Goal: Book appointment/travel/reservation

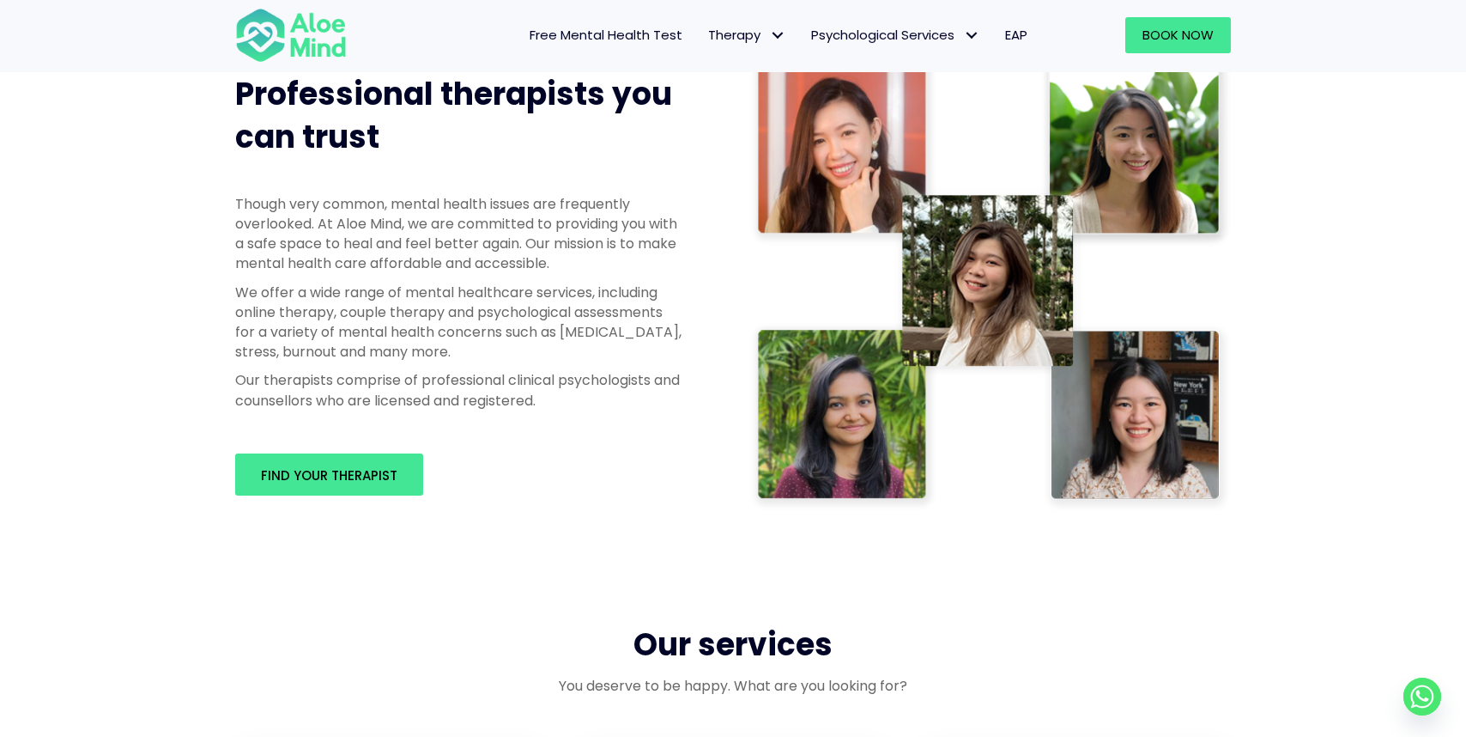
scroll to position [716, 0]
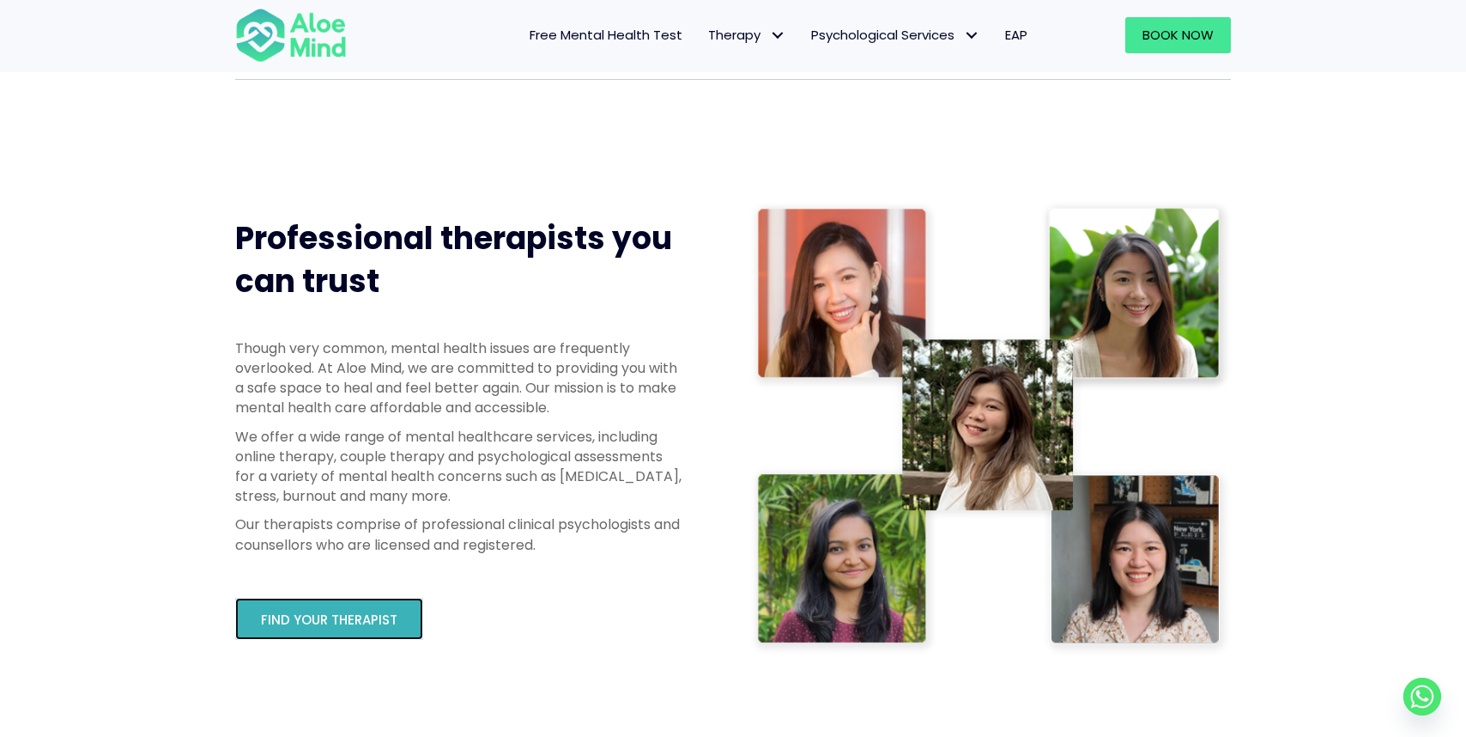
click at [348, 627] on span "Find your therapist" at bounding box center [329, 619] width 136 height 18
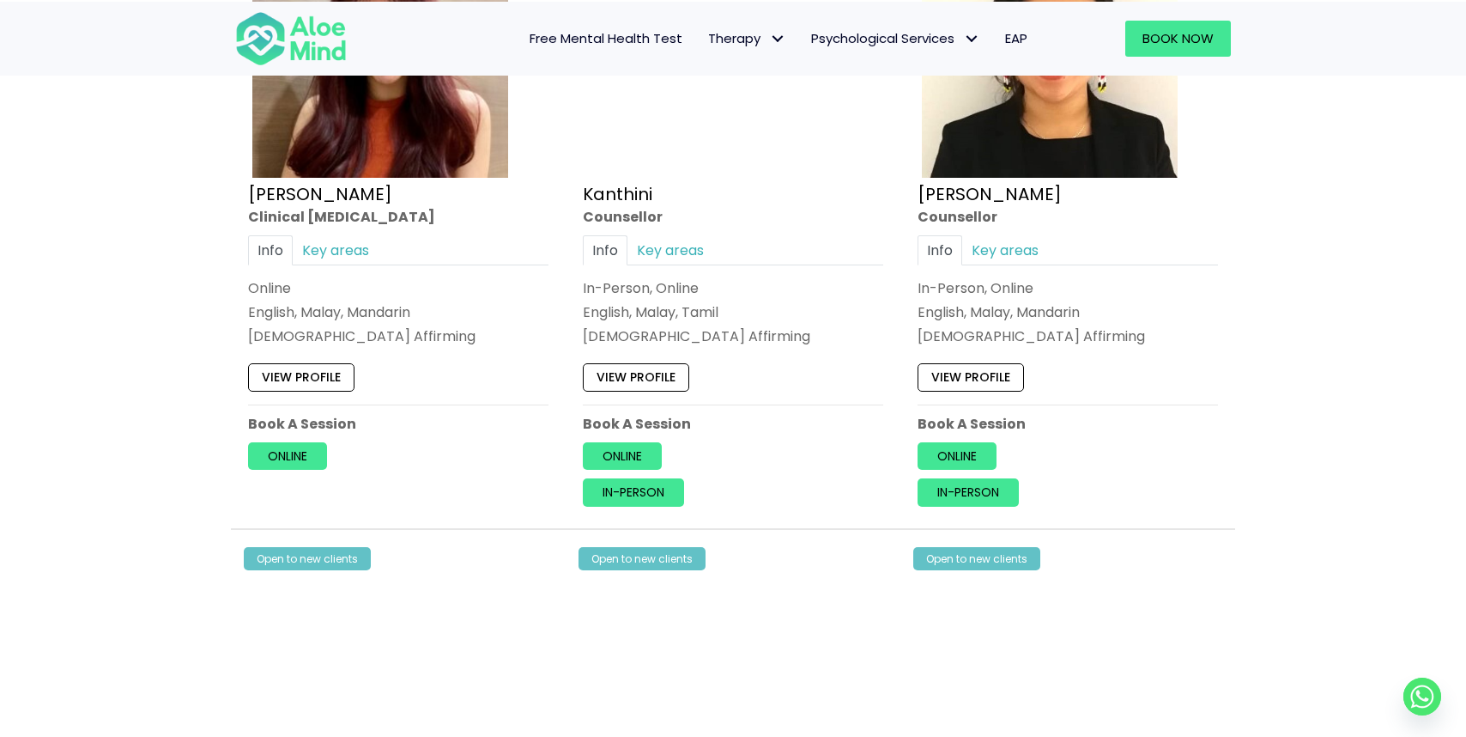
scroll to position [3628, 0]
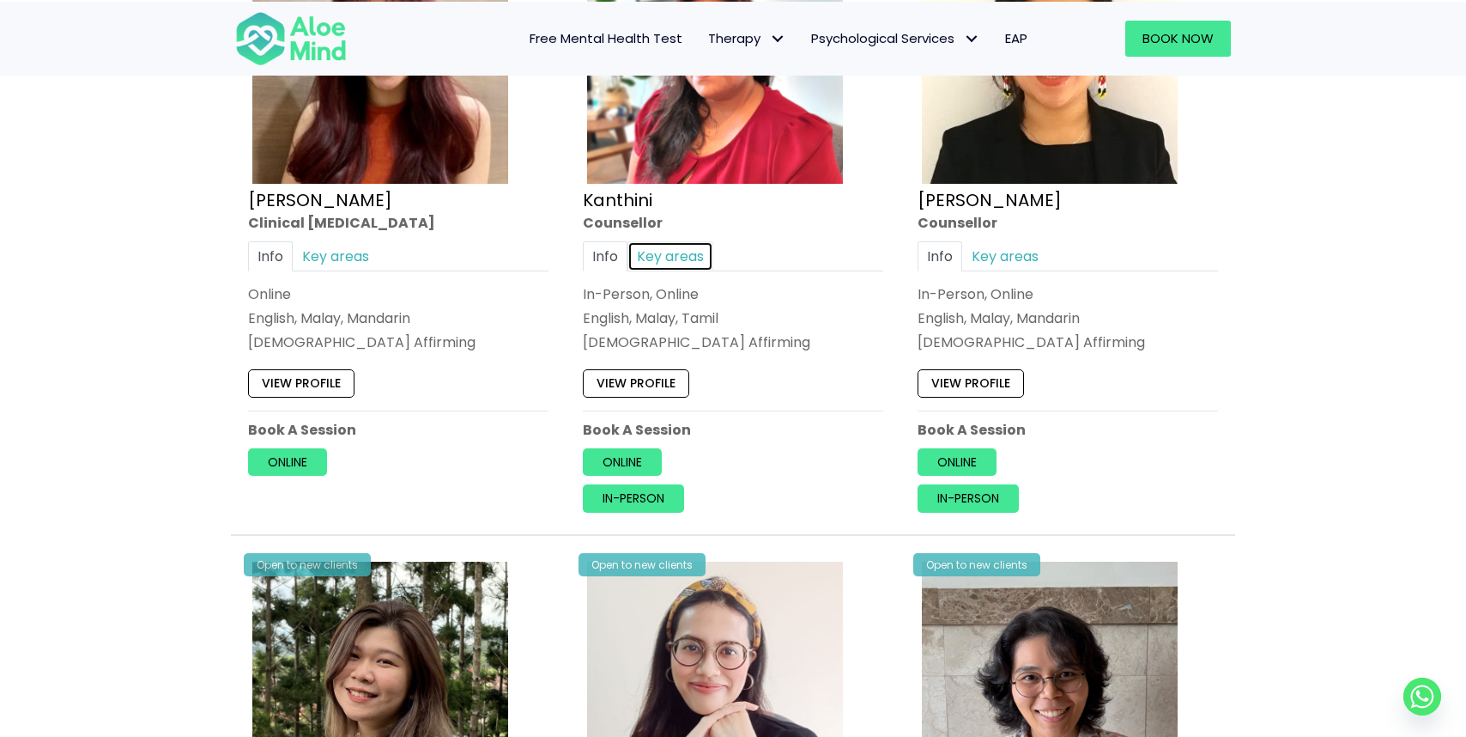
click at [650, 247] on link "Key areas" at bounding box center [671, 256] width 86 height 30
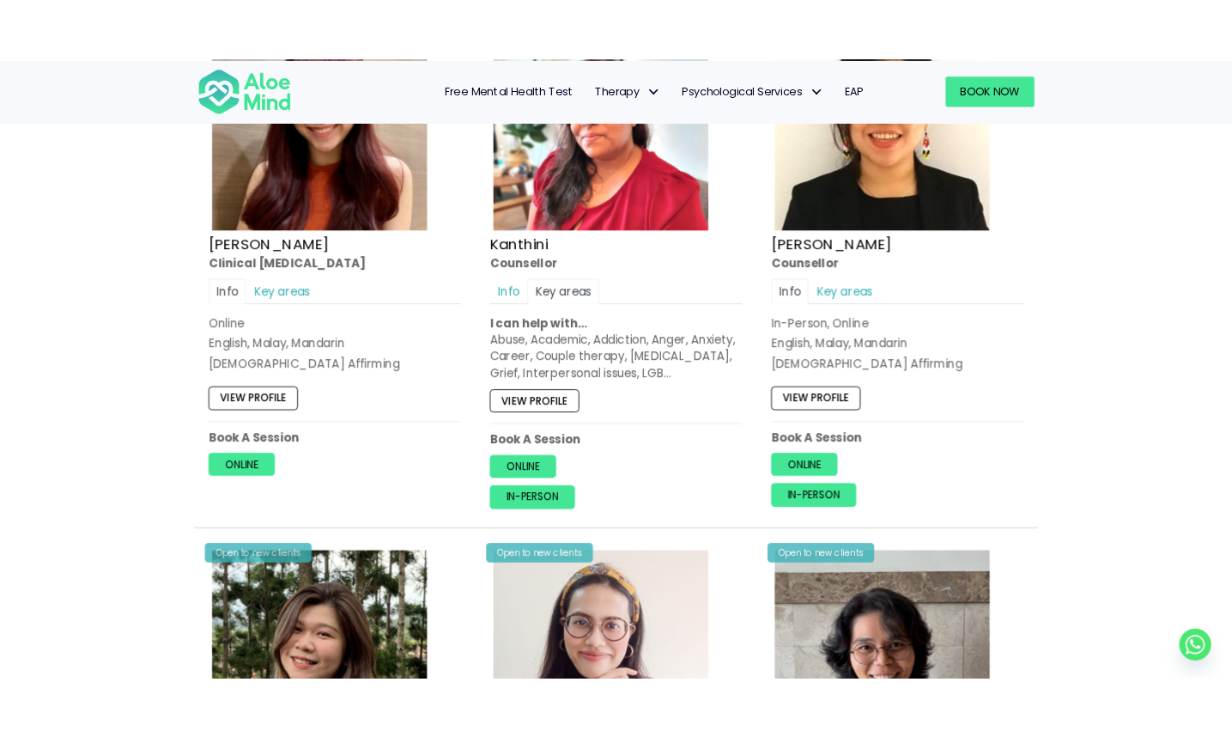
scroll to position [3605, 0]
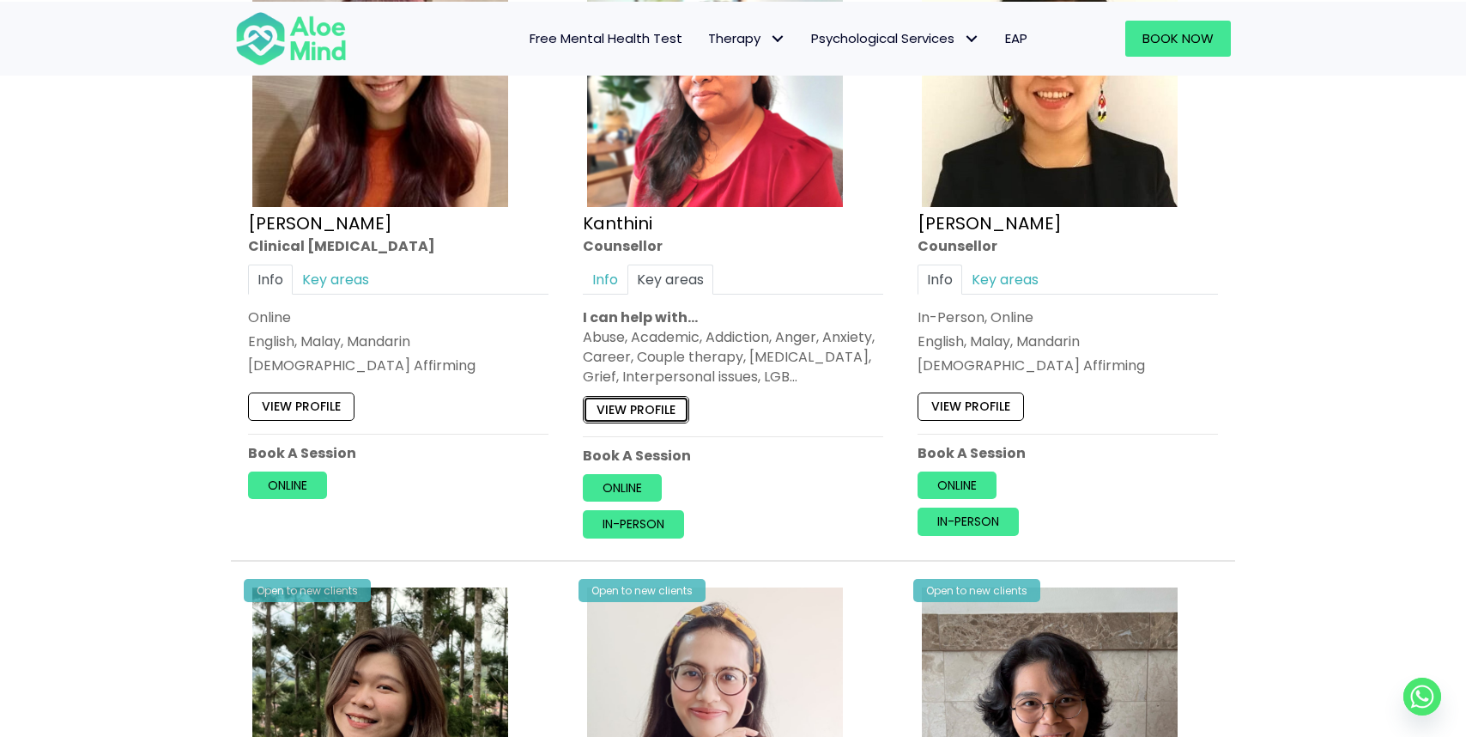
click at [658, 405] on link "View profile" at bounding box center [636, 409] width 106 height 27
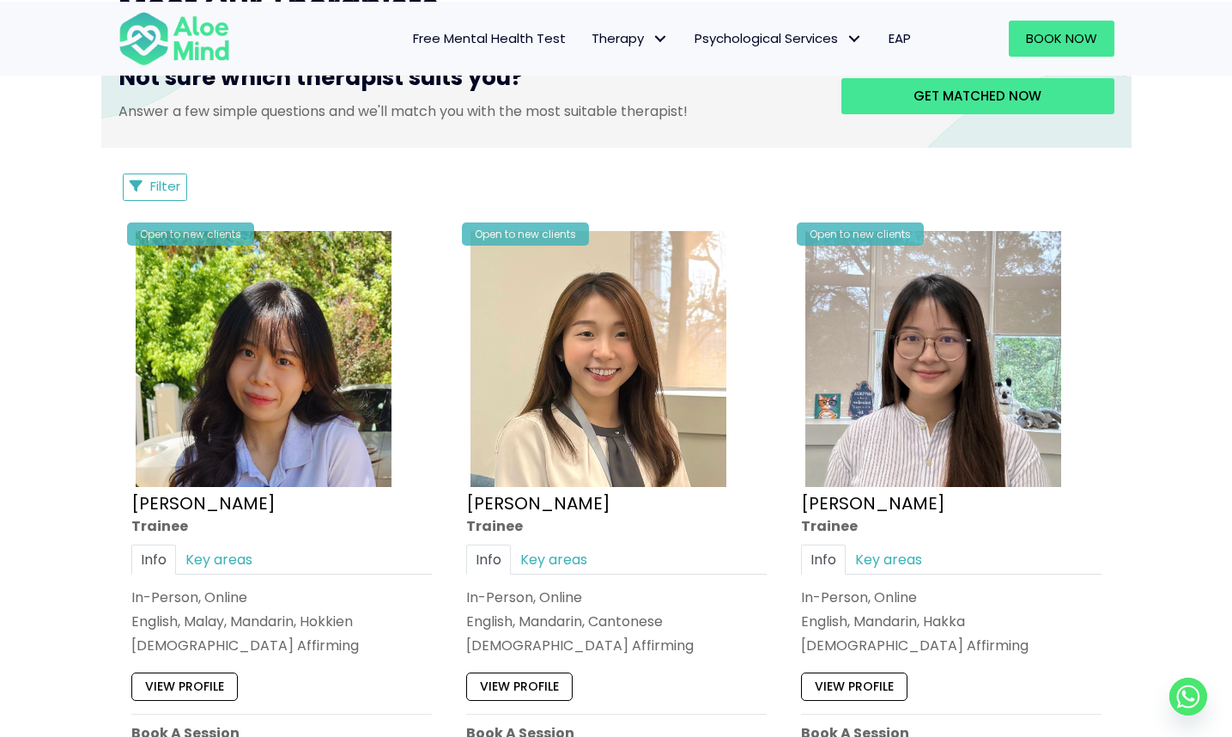
scroll to position [746, 0]
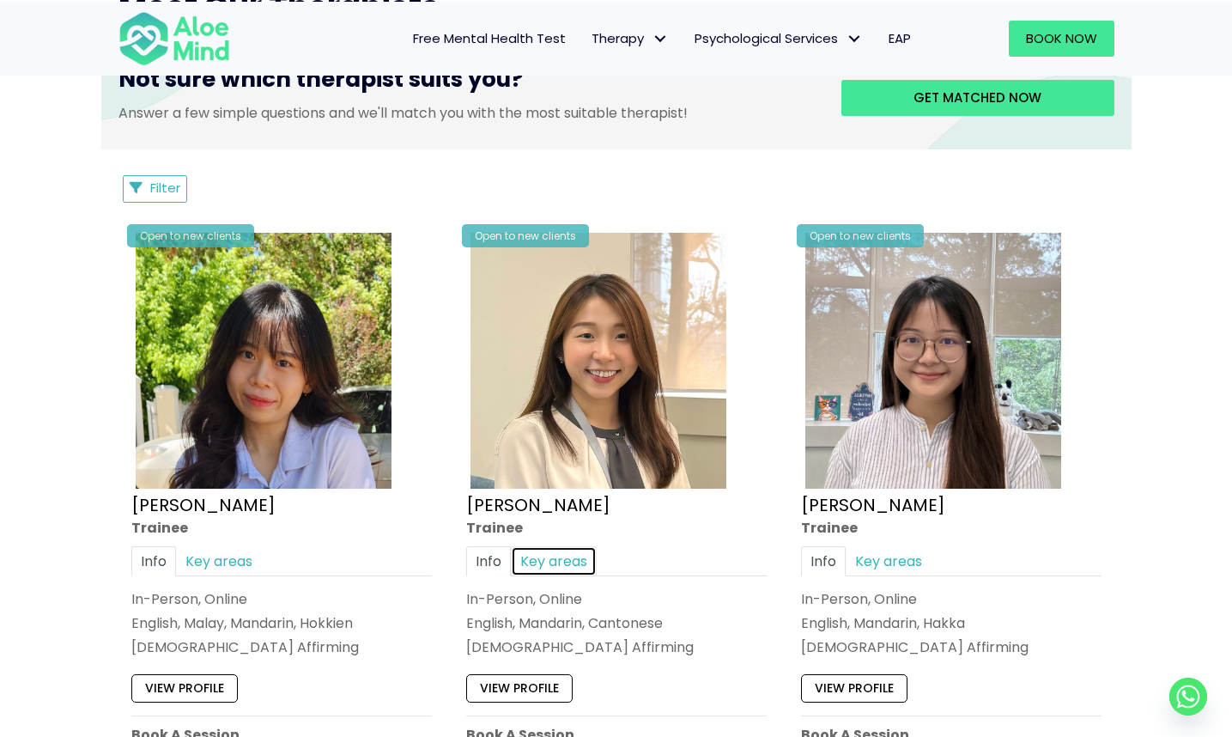
click at [545, 551] on link "Key areas" at bounding box center [554, 560] width 86 height 30
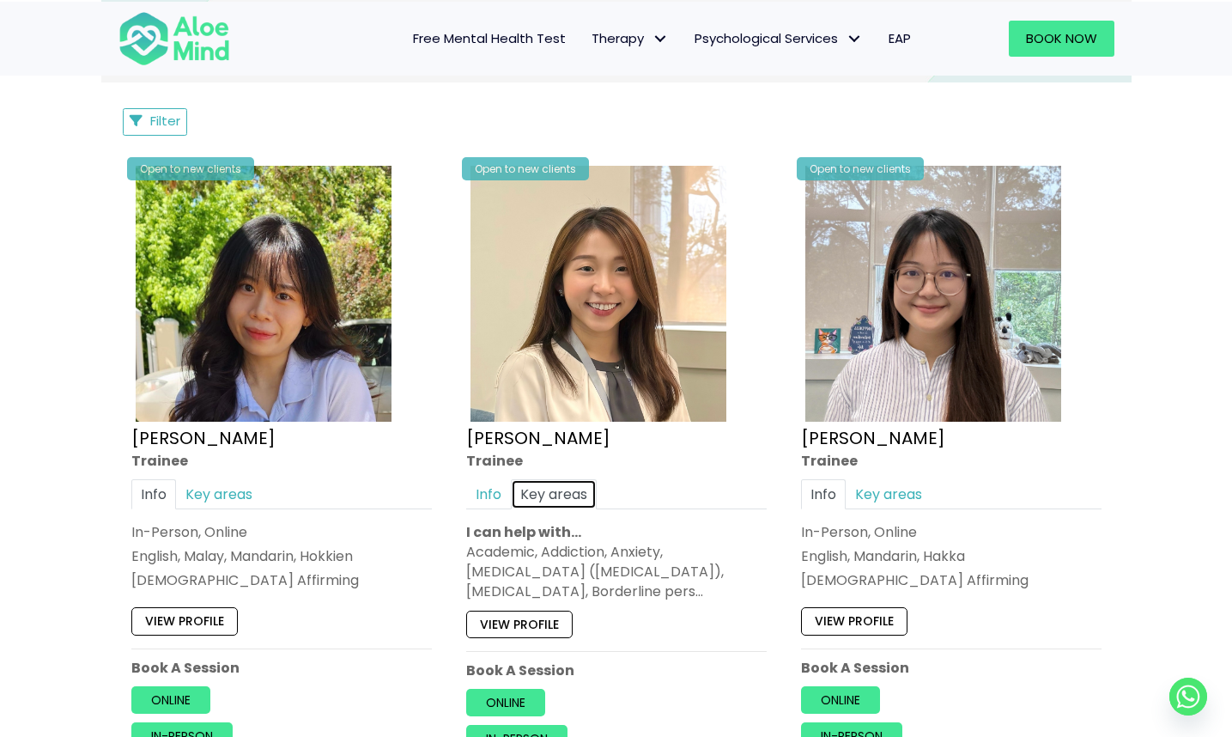
scroll to position [815, 0]
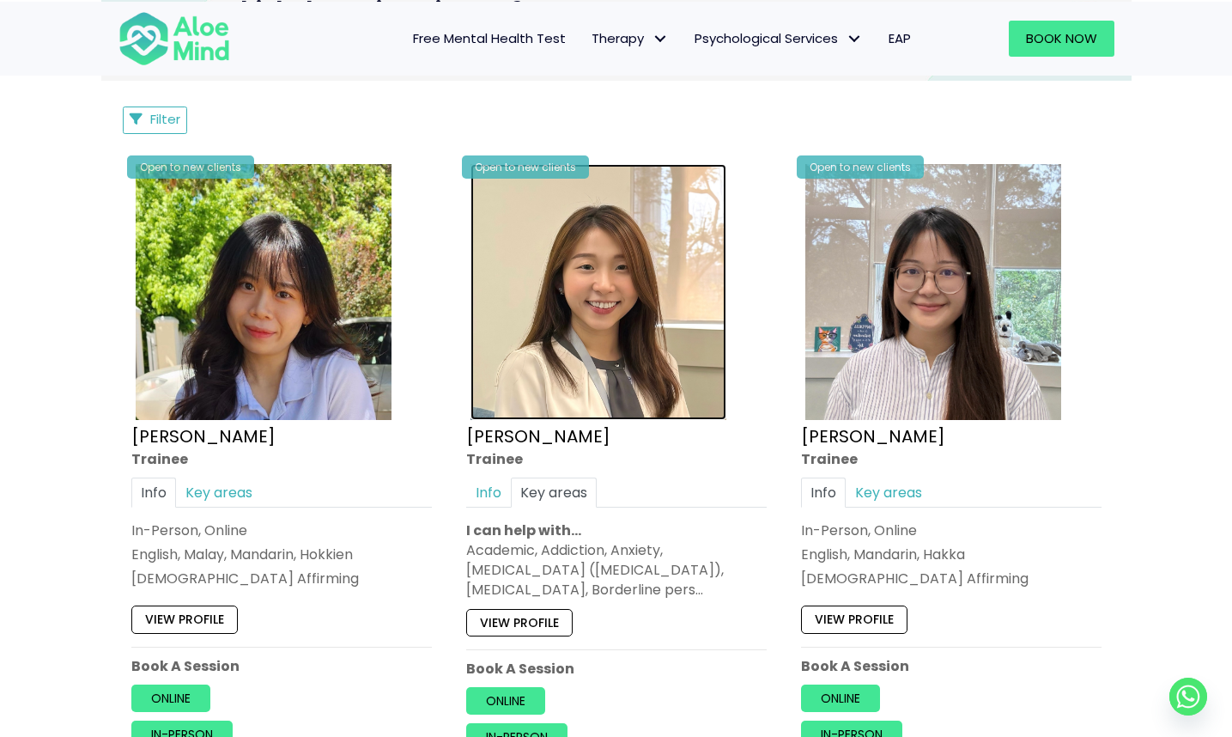
click at [609, 356] on img at bounding box center [598, 292] width 256 height 256
click at [564, 361] on img at bounding box center [598, 292] width 256 height 256
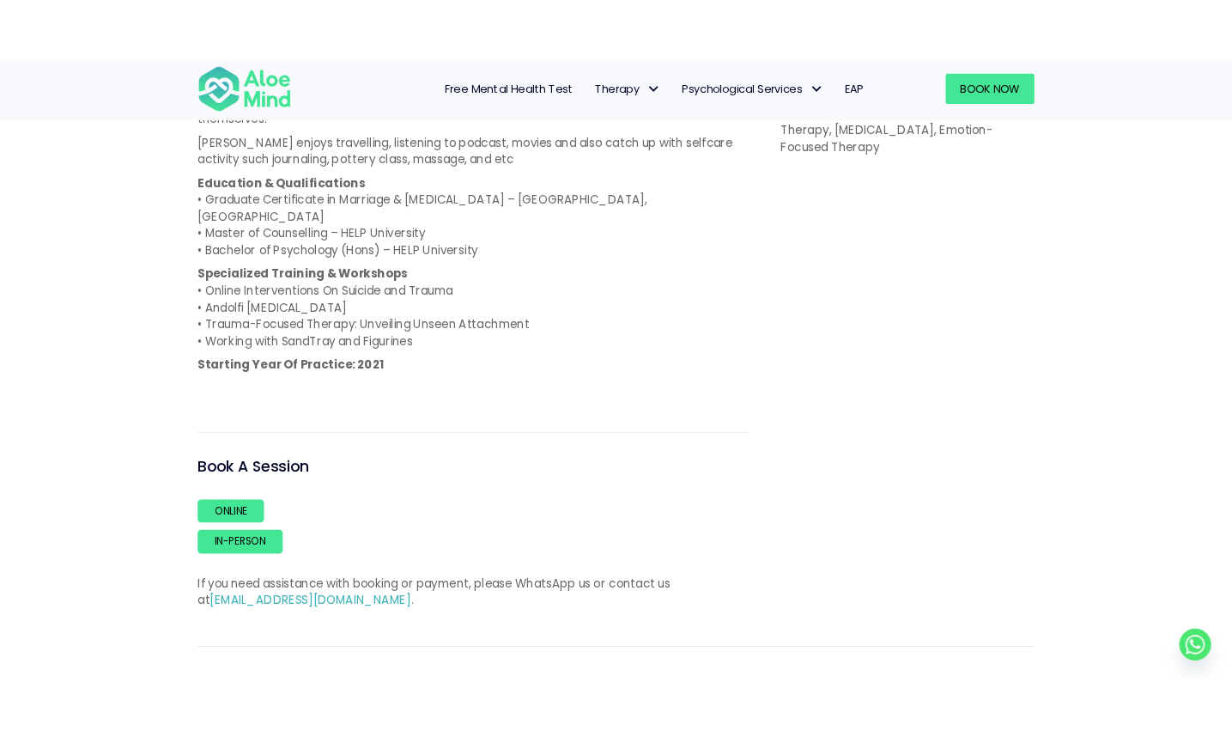
scroll to position [1146, 0]
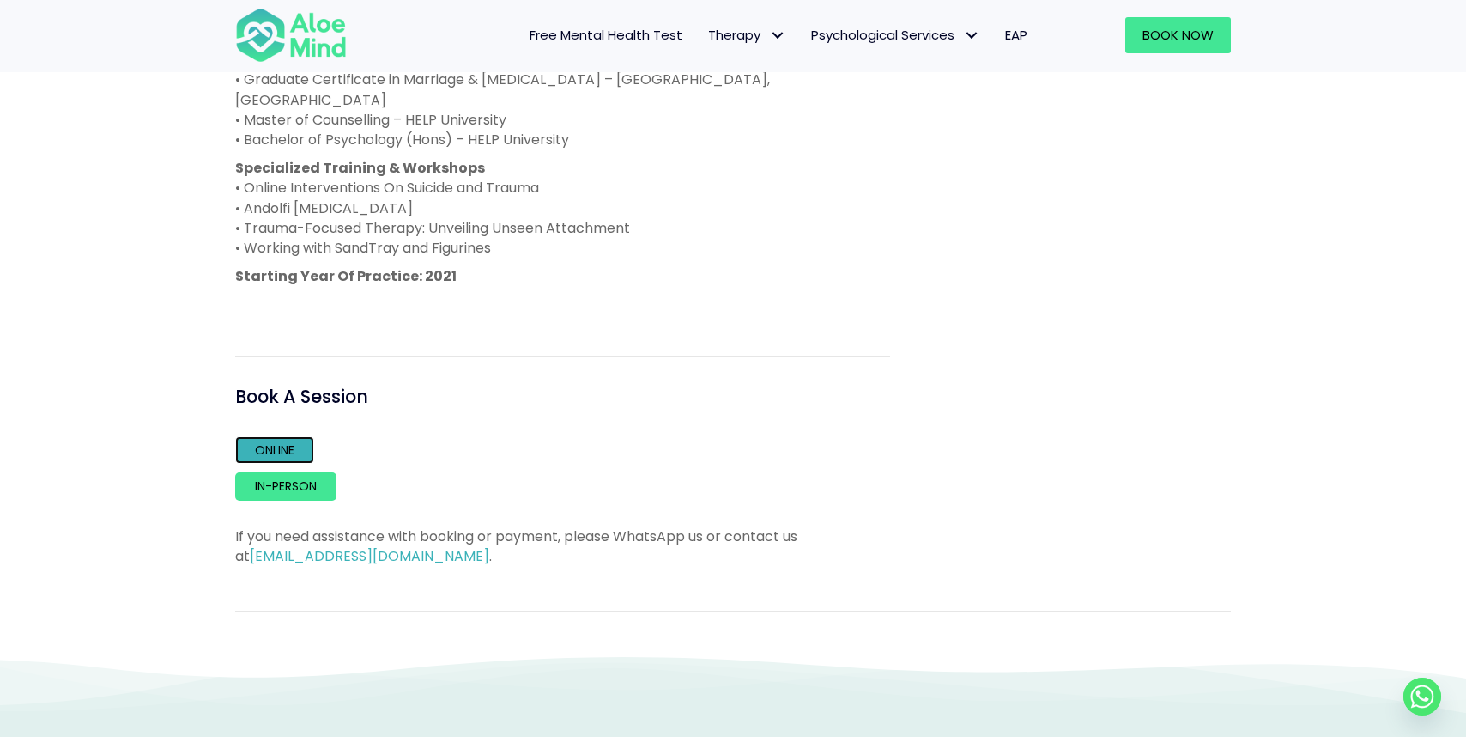
click at [256, 436] on link "Online" at bounding box center [274, 449] width 79 height 27
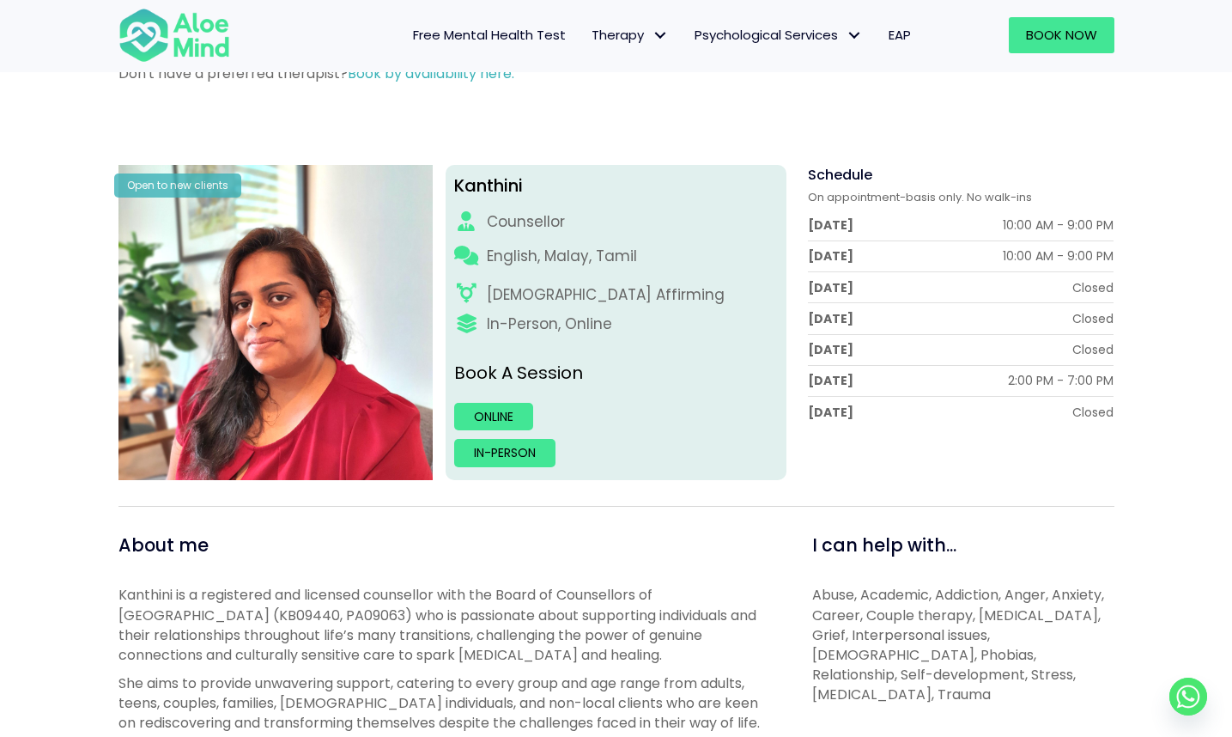
scroll to position [0, 0]
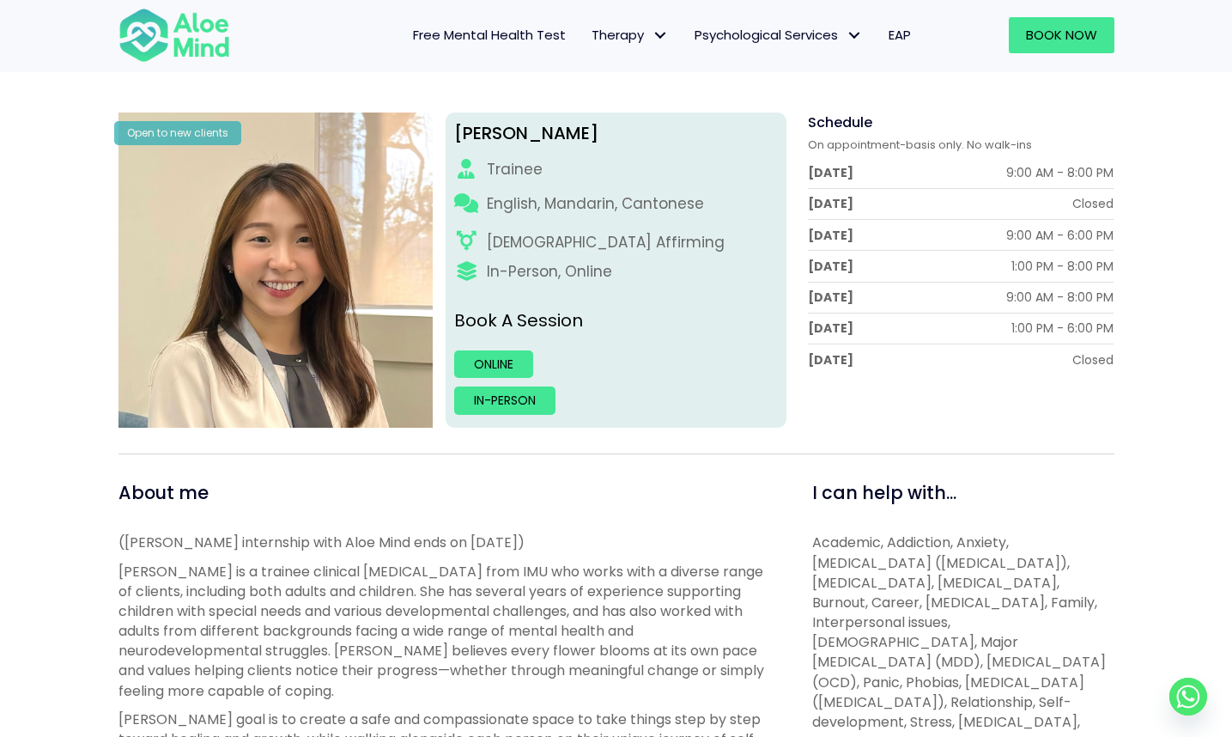
scroll to position [202, 0]
click at [486, 367] on link "Online" at bounding box center [493, 364] width 79 height 27
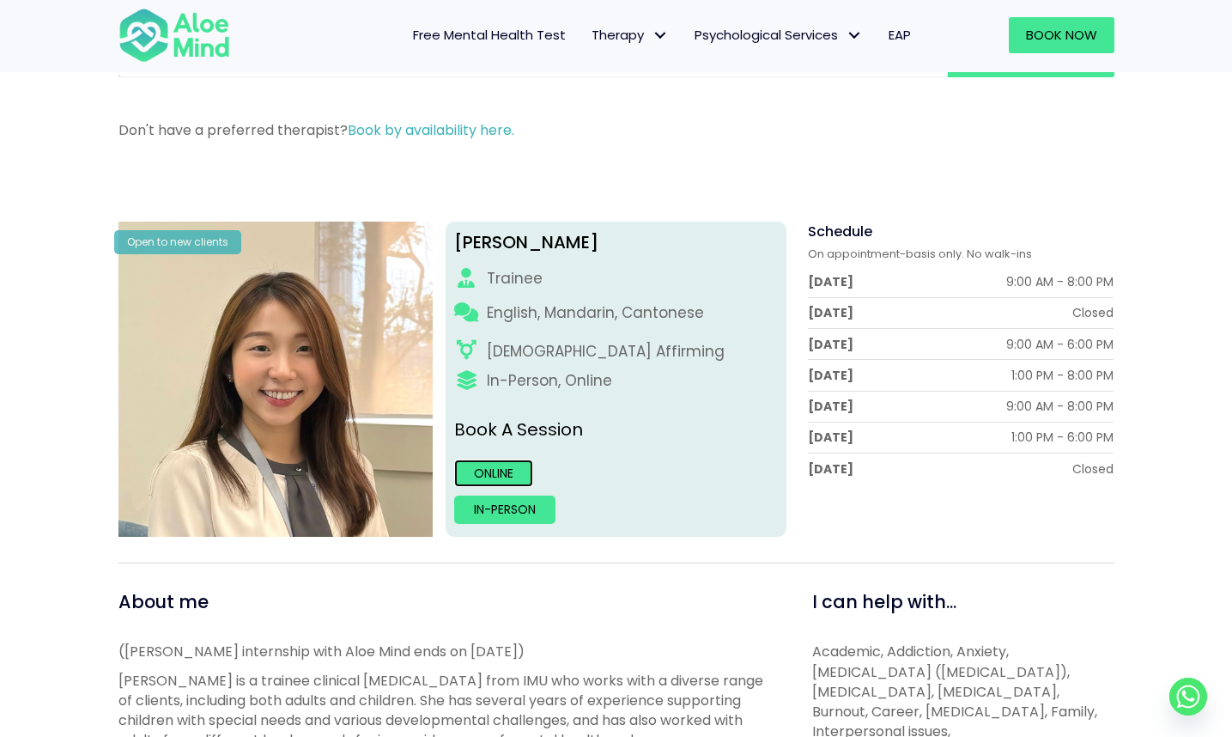
scroll to position [94, 0]
click at [482, 476] on link "Online" at bounding box center [493, 471] width 79 height 27
click at [508, 514] on link "In-person" at bounding box center [504, 507] width 101 height 27
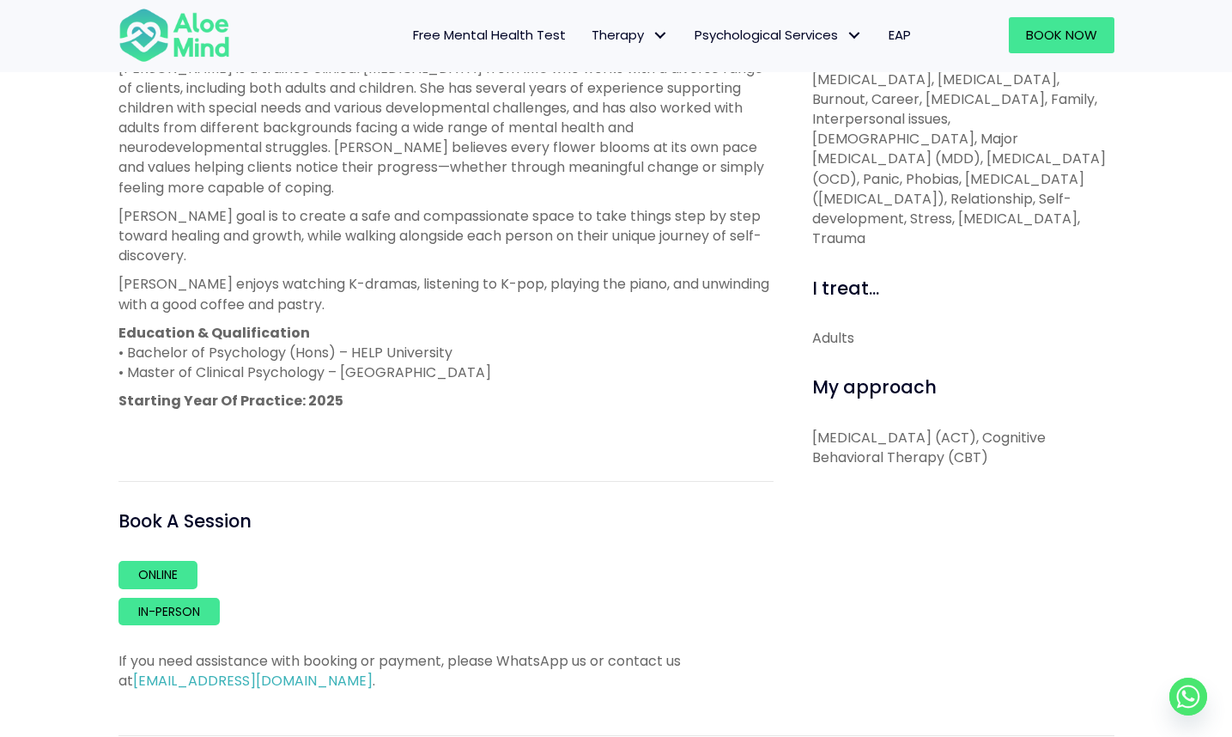
scroll to position [710, 0]
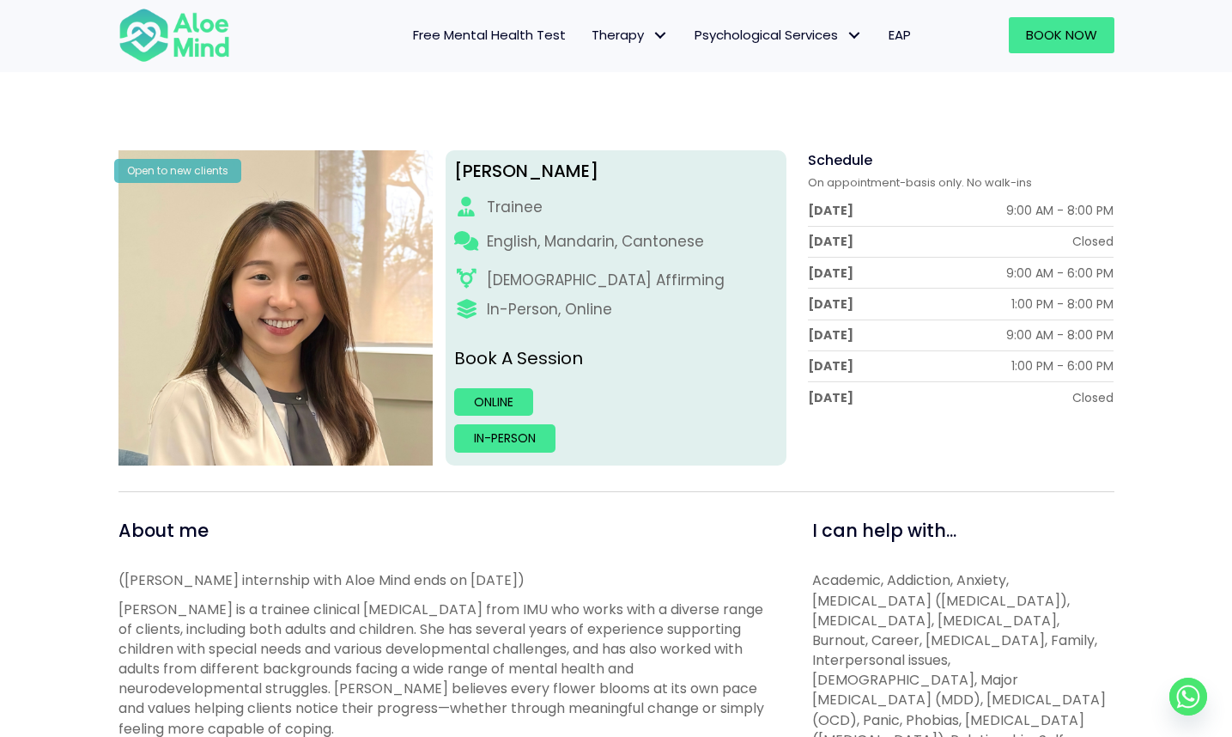
scroll to position [160, 0]
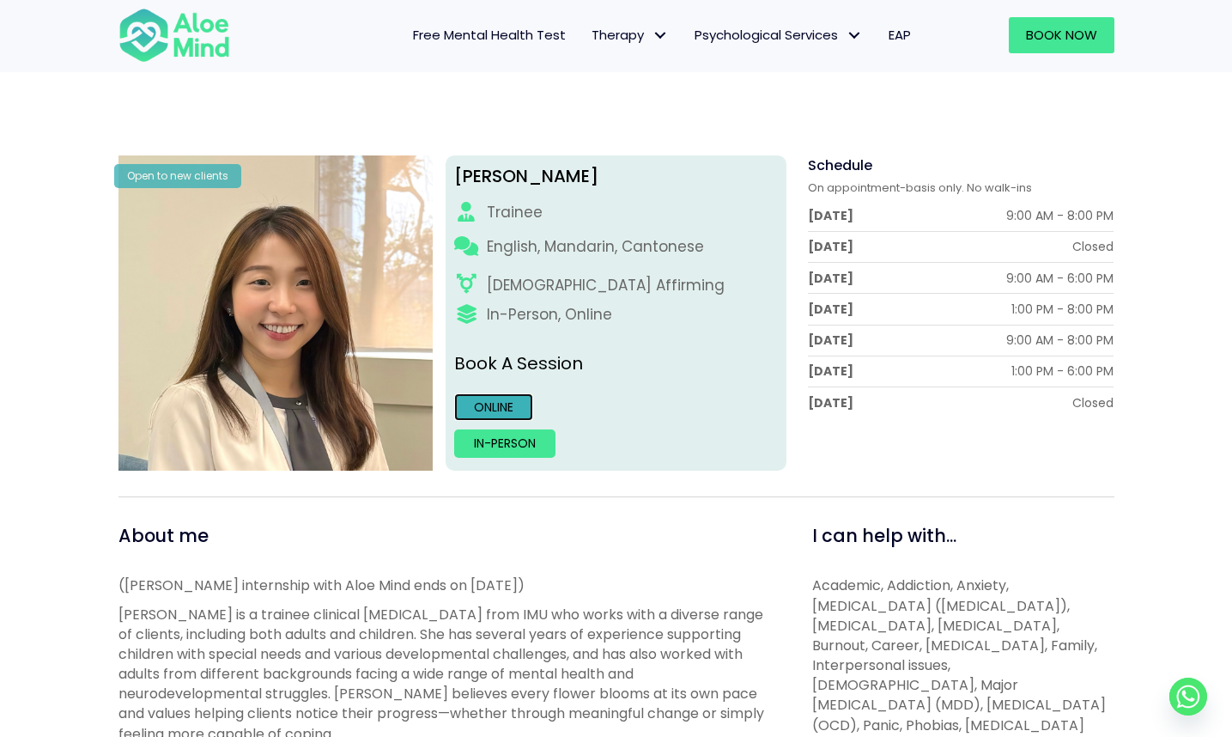
click at [518, 407] on link "Online" at bounding box center [493, 406] width 79 height 27
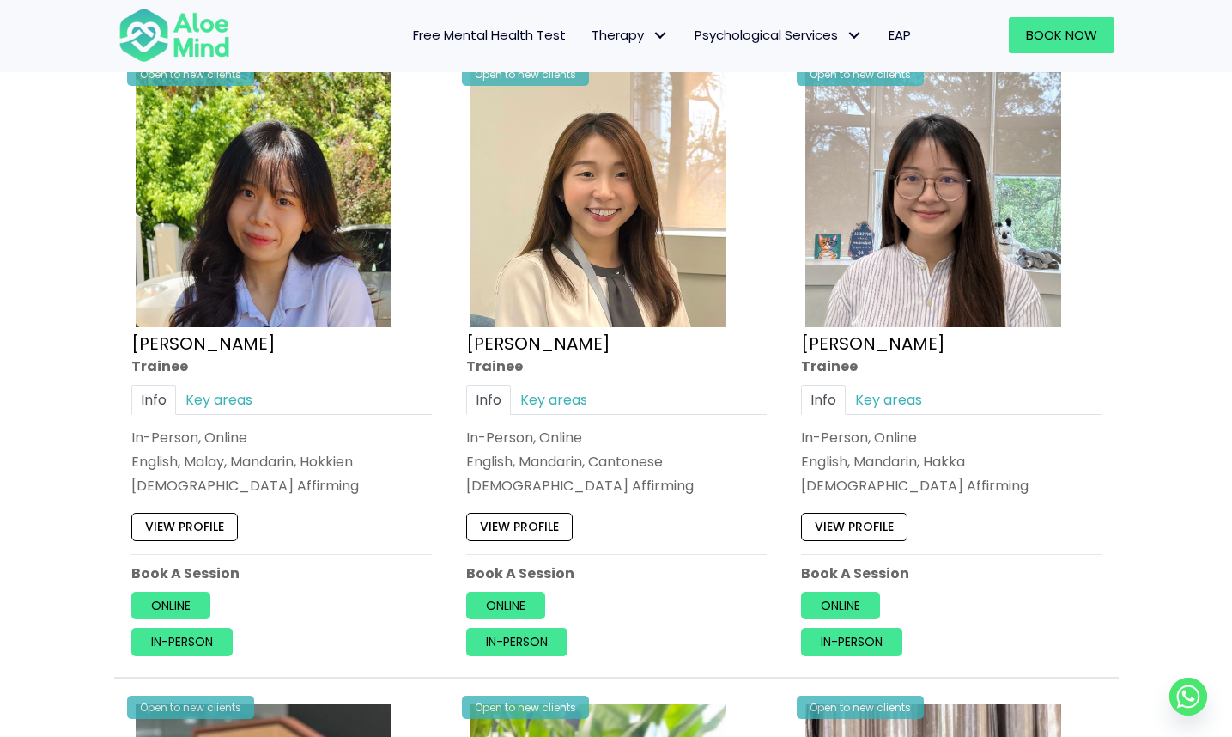
scroll to position [910, 0]
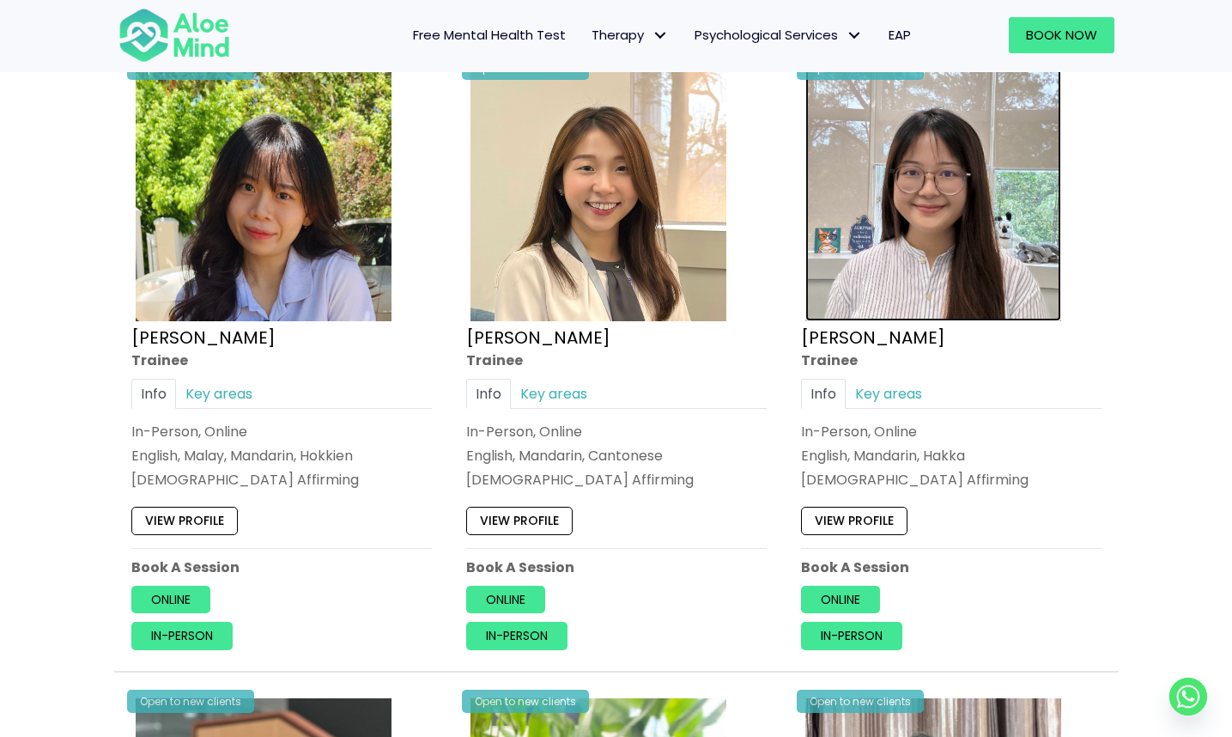
click at [872, 278] on img at bounding box center [933, 193] width 256 height 256
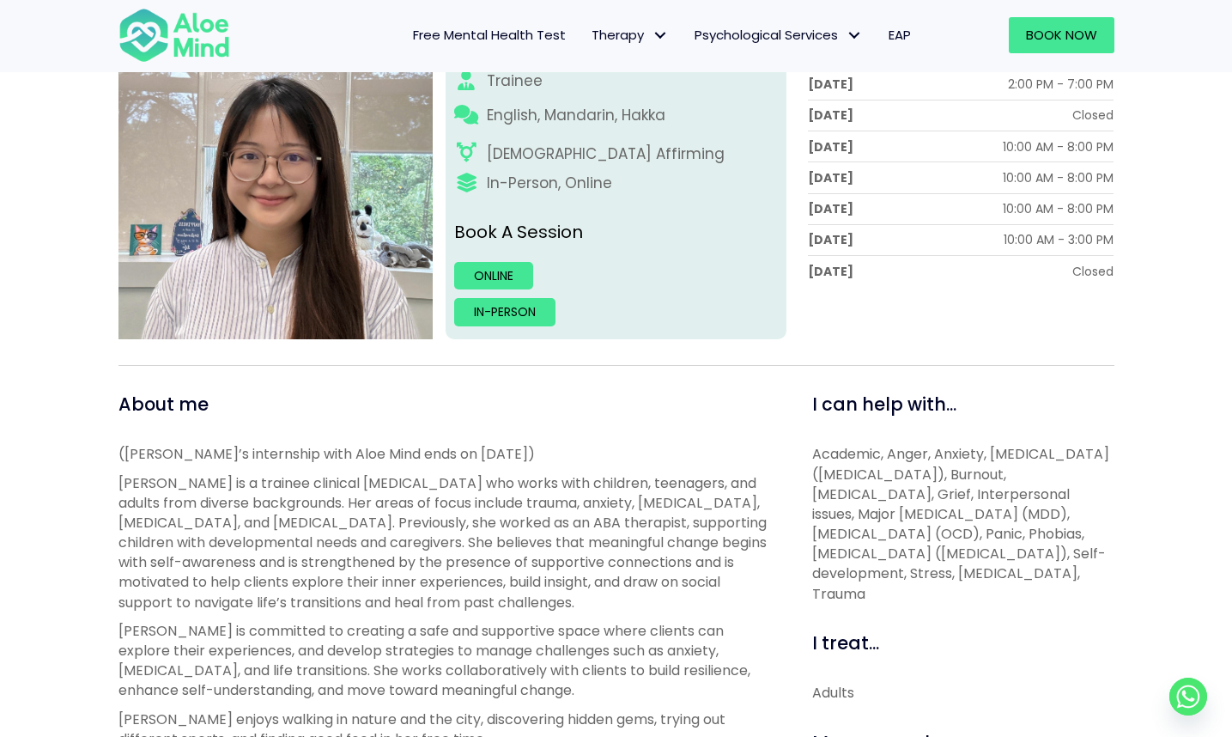
scroll to position [275, 0]
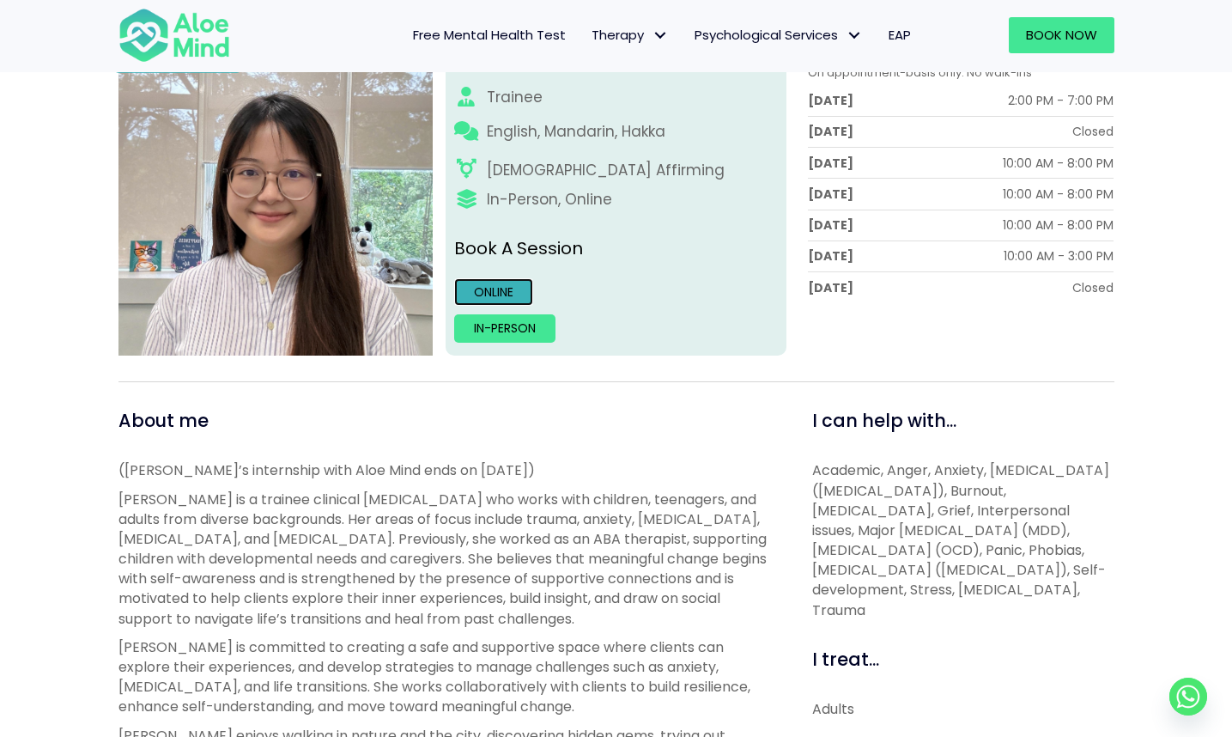
click at [495, 286] on link "Online" at bounding box center [493, 291] width 79 height 27
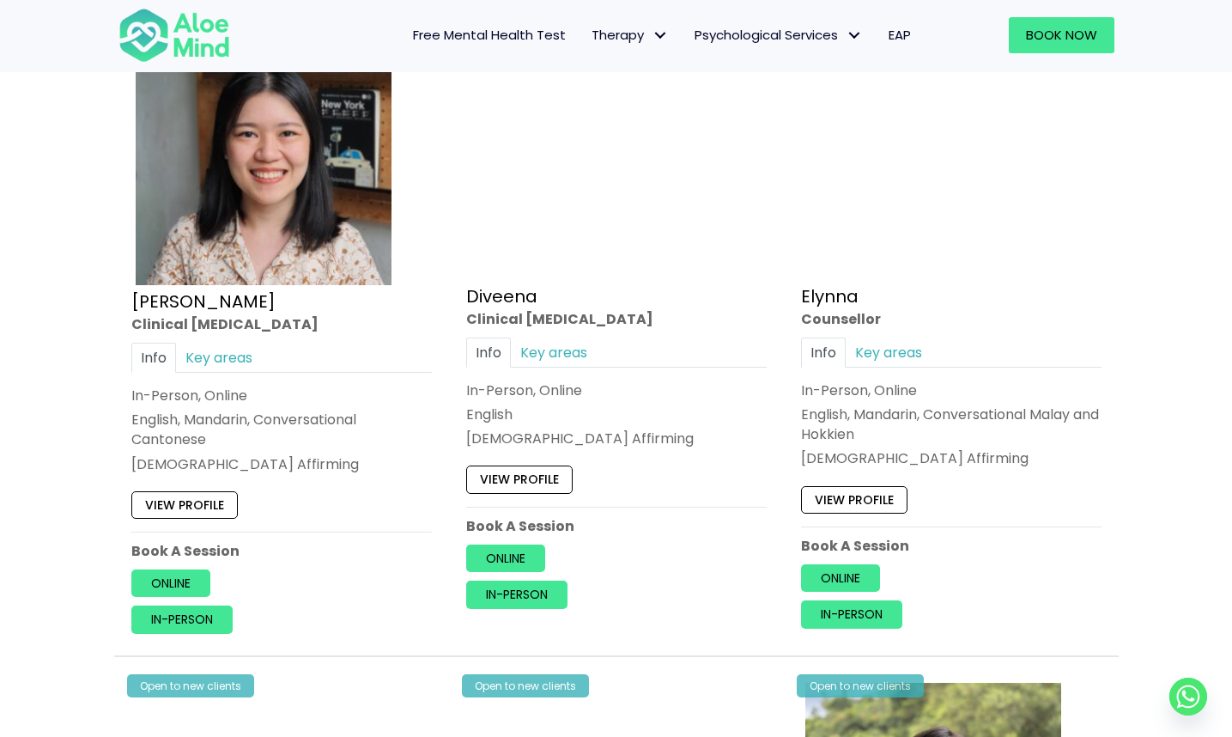
scroll to position [2216, 0]
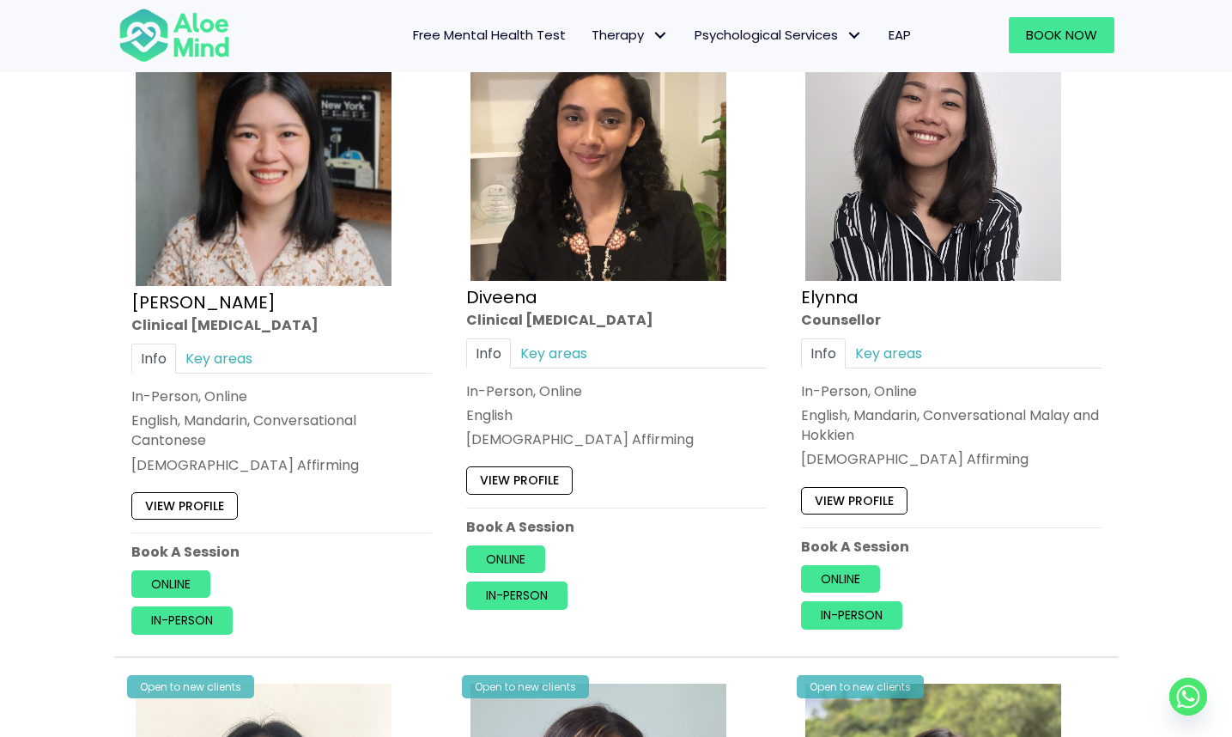
click at [212, 373] on div "Info Key areas In-Person, Online English, Mandarin, Conversational Cantonese LG…" at bounding box center [281, 408] width 300 height 131
click at [205, 364] on link "Key areas" at bounding box center [219, 358] width 86 height 30
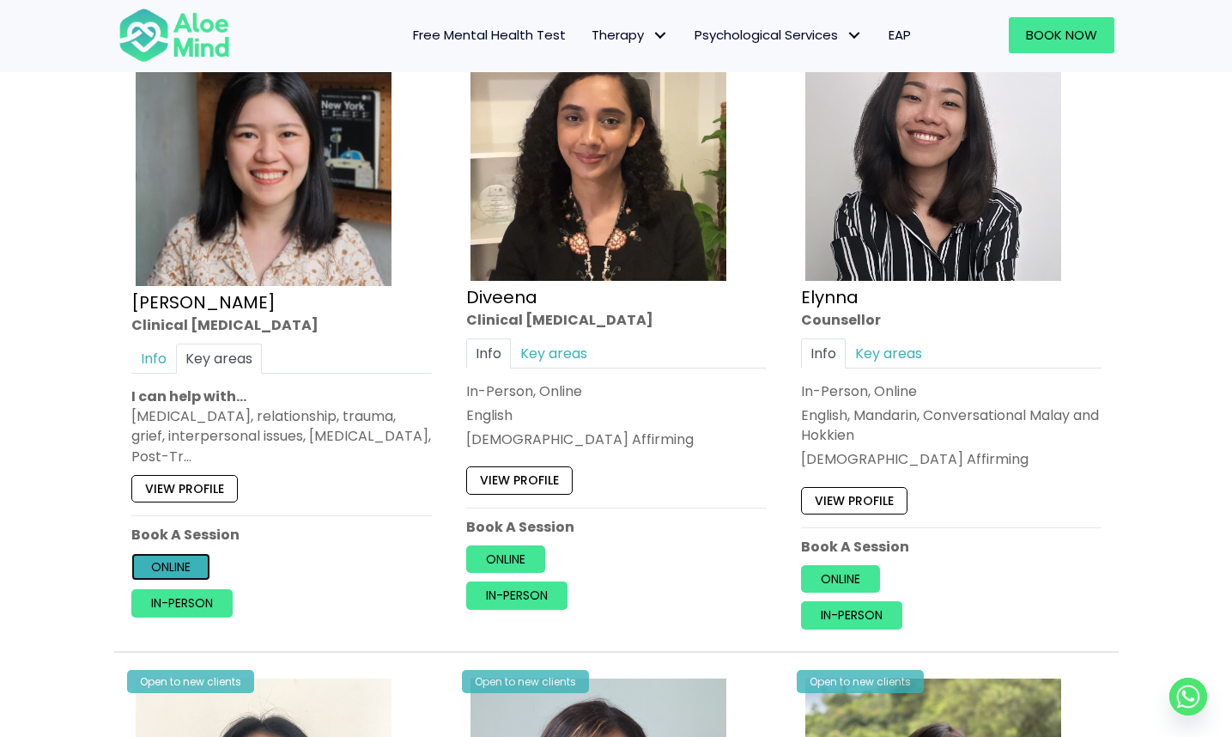
click at [180, 568] on link "Online" at bounding box center [170, 566] width 79 height 27
click at [504, 245] on img at bounding box center [598, 153] width 256 height 256
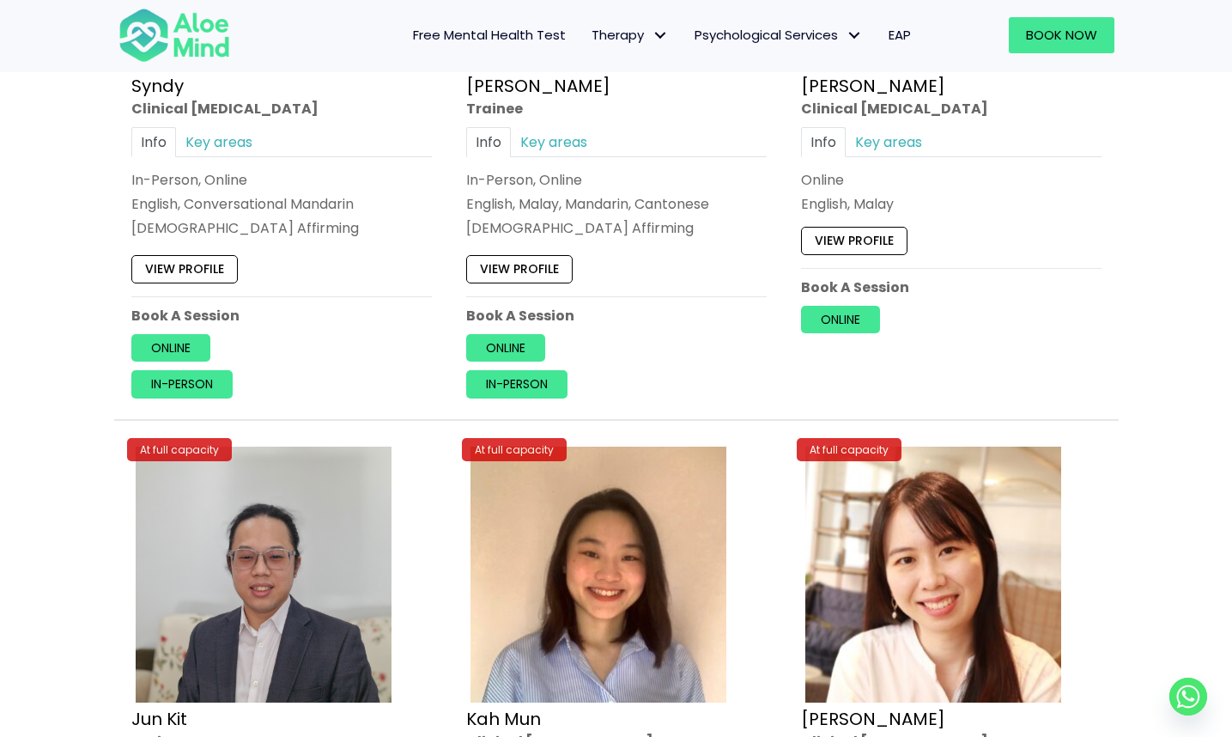
scroll to position [5545, 0]
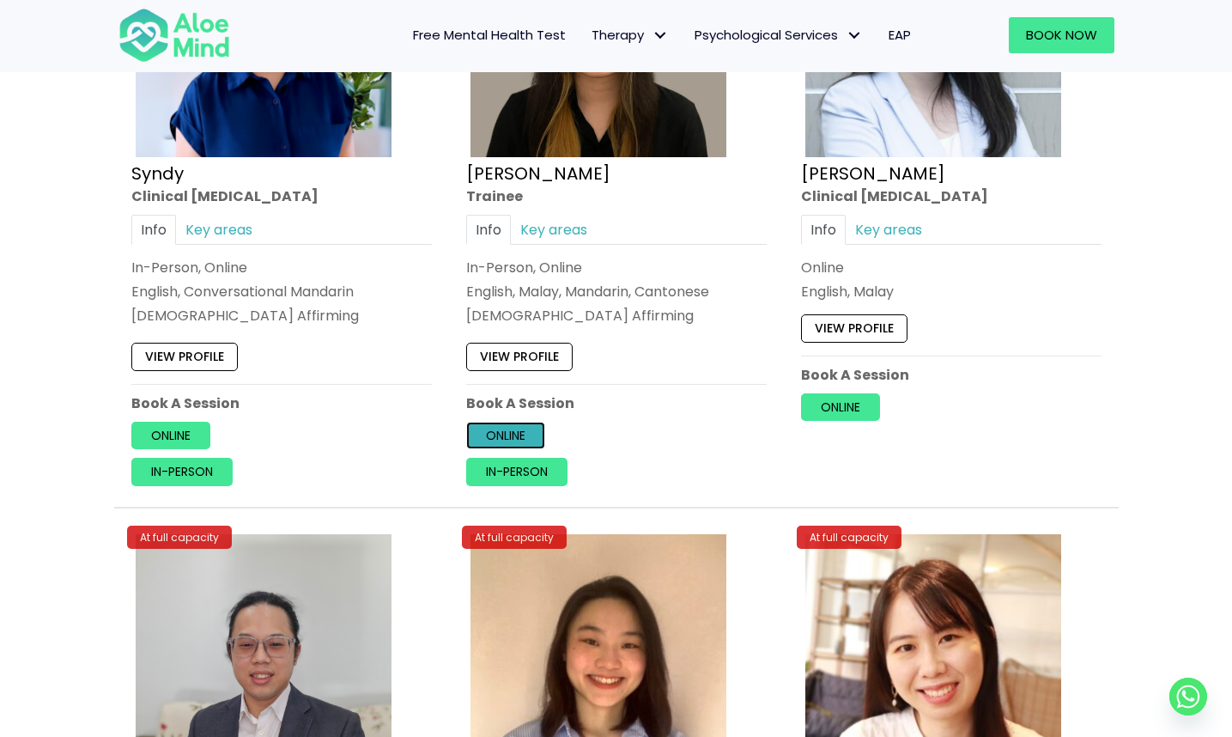
click at [490, 433] on link "Online" at bounding box center [505, 434] width 79 height 27
click at [572, 237] on link "Key areas" at bounding box center [554, 230] width 86 height 30
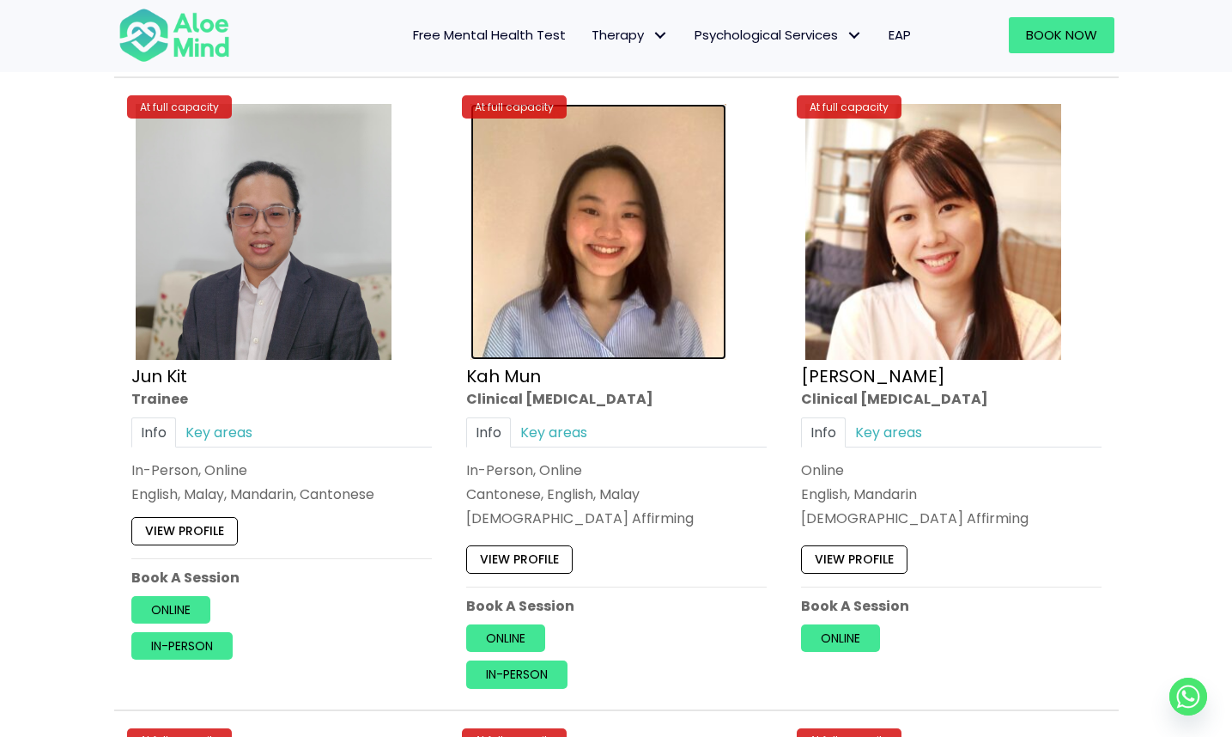
click at [533, 328] on img at bounding box center [598, 232] width 256 height 256
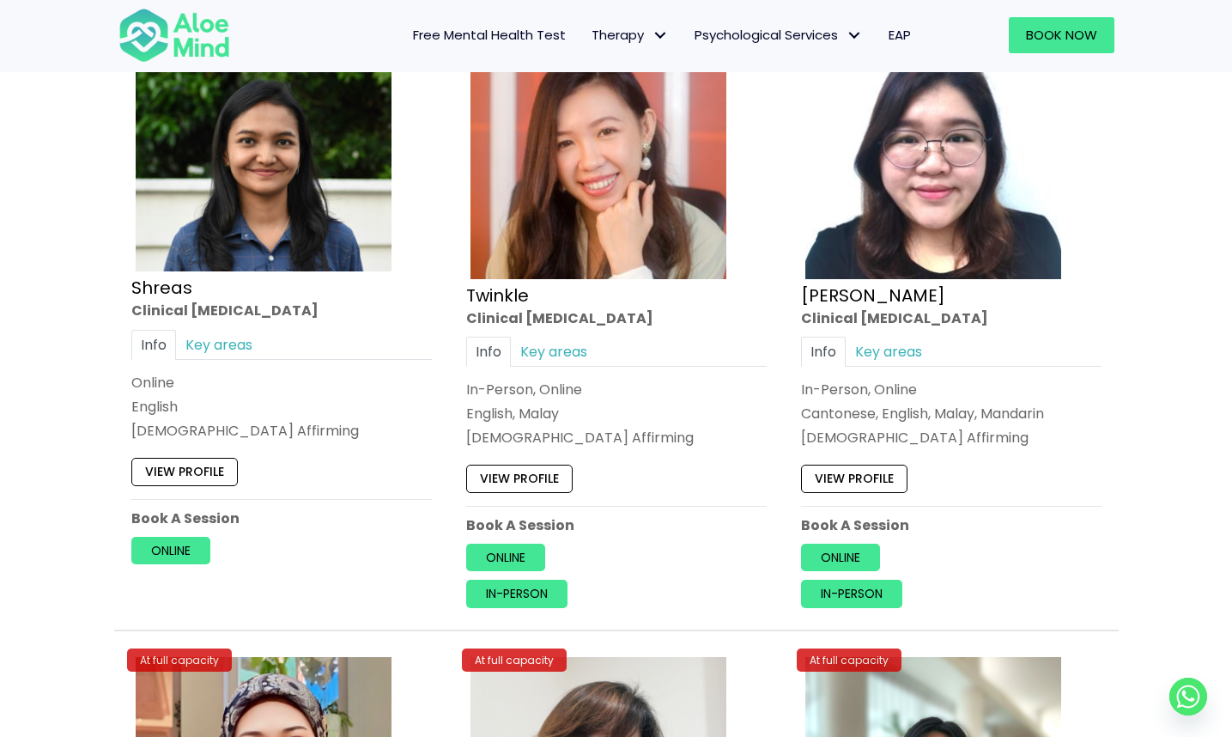
scroll to position [6798, 0]
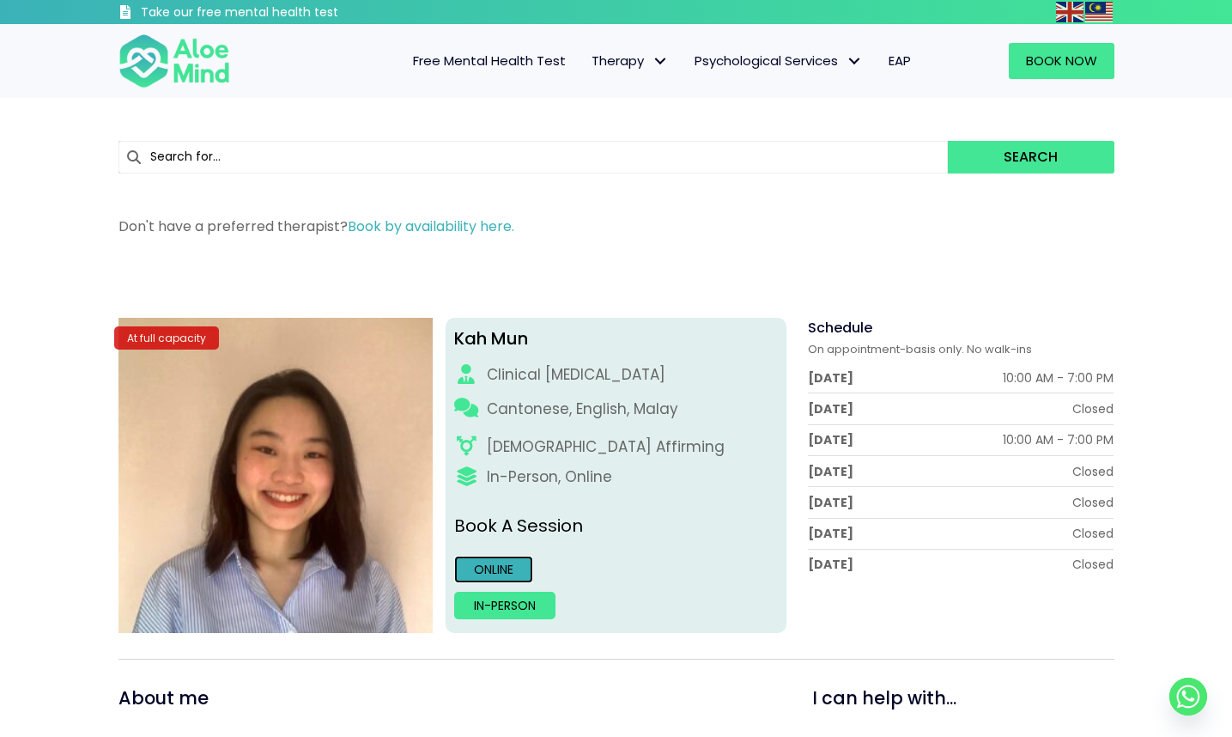
click at [512, 567] on link "Online" at bounding box center [493, 568] width 79 height 27
